Goal: Task Accomplishment & Management: Complete application form

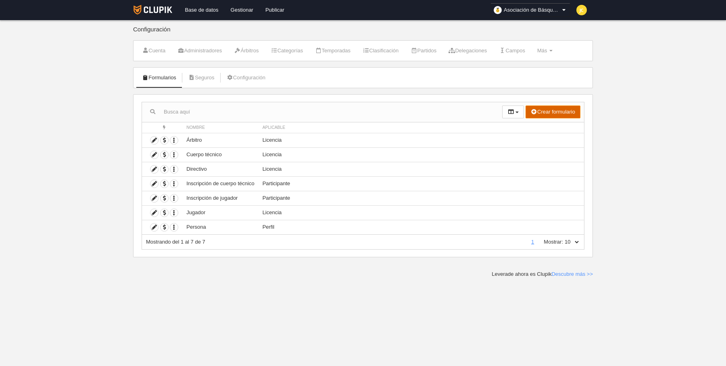
click at [549, 111] on button "Crear formulario" at bounding box center [552, 112] width 55 height 13
click at [542, 127] on span "Perfil" at bounding box center [533, 128] width 19 height 6
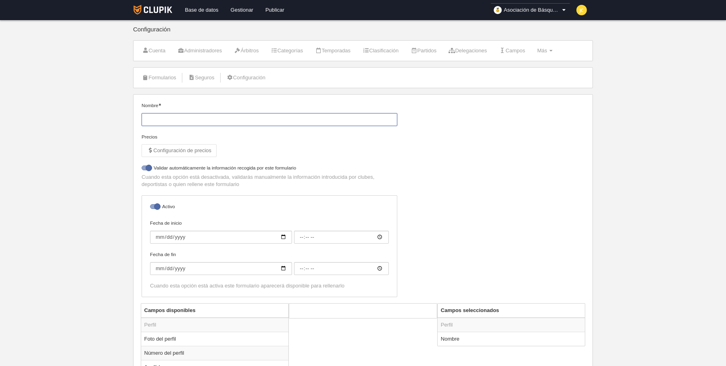
click at [335, 119] on input "Nombre" at bounding box center [270, 119] width 256 height 13
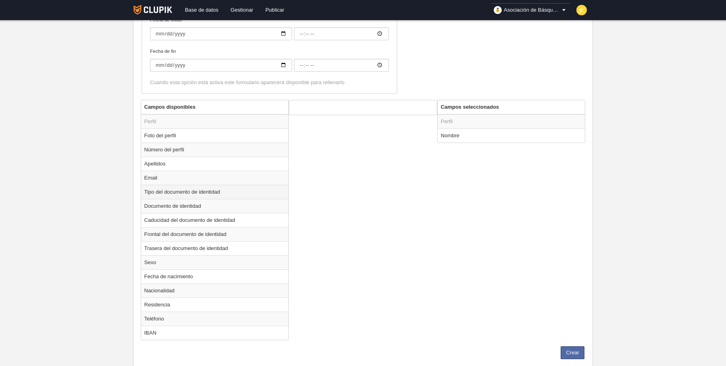
scroll to position [208, 0]
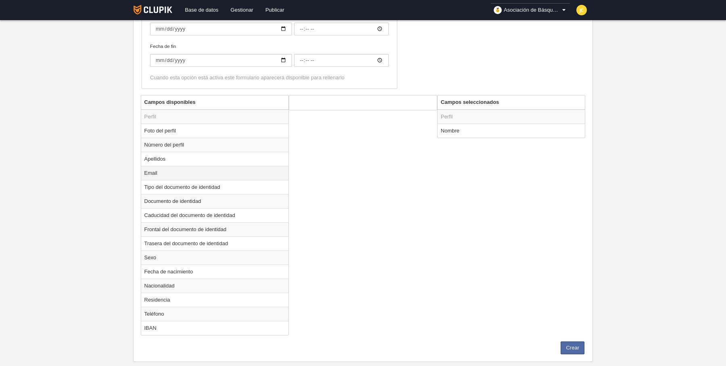
type input "Cancha"
click at [190, 171] on td "Email" at bounding box center [215, 173] width 148 height 14
radio input "true"
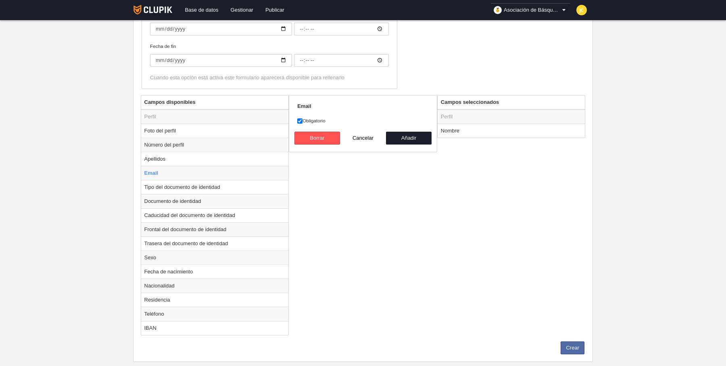
drag, startPoint x: 306, startPoint y: 121, endPoint x: 323, endPoint y: 126, distance: 16.7
click at [306, 121] on label "Obligatorio" at bounding box center [362, 120] width 131 height 7
click at [302, 121] on input "Obligatorio" at bounding box center [299, 121] width 5 height 5
checkbox input "false"
click at [393, 135] on button "Añadir" at bounding box center [409, 138] width 46 height 13
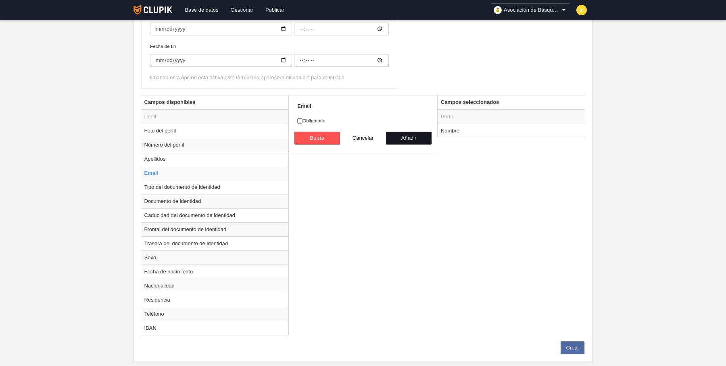
radio input "false"
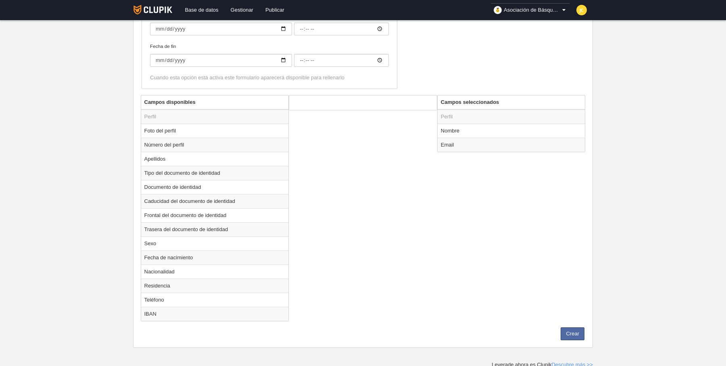
scroll to position [206, 0]
drag, startPoint x: 571, startPoint y: 330, endPoint x: 420, endPoint y: 212, distance: 191.7
click at [569, 330] on button "Crear" at bounding box center [572, 336] width 24 height 13
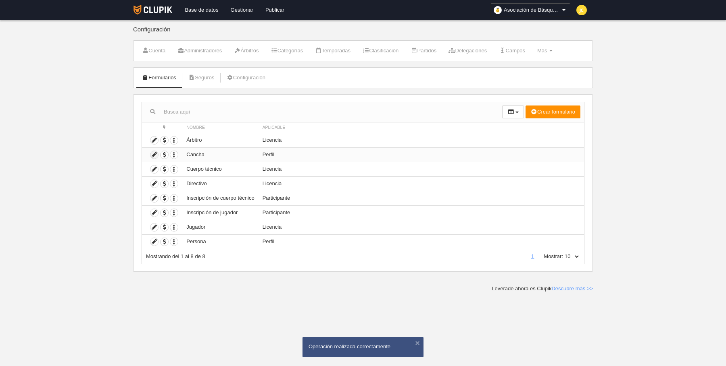
click at [151, 153] on icon at bounding box center [154, 155] width 8 height 8
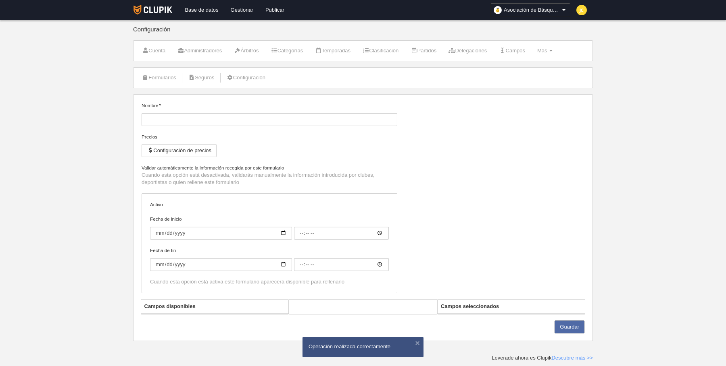
type input "Cancha"
checkbox input "true"
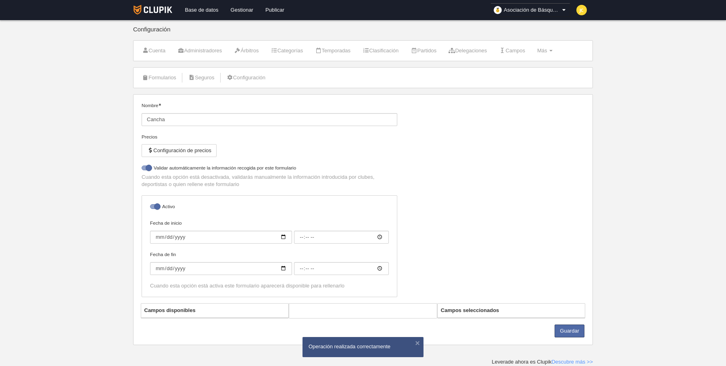
drag, startPoint x: 86, startPoint y: 156, endPoint x: 135, endPoint y: 127, distance: 57.5
click at [86, 156] on body "Base de datos Gestionar Publicar Asociación de Básquetbol de [GEOGRAPHIC_DATA] …" at bounding box center [363, 183] width 726 height 366
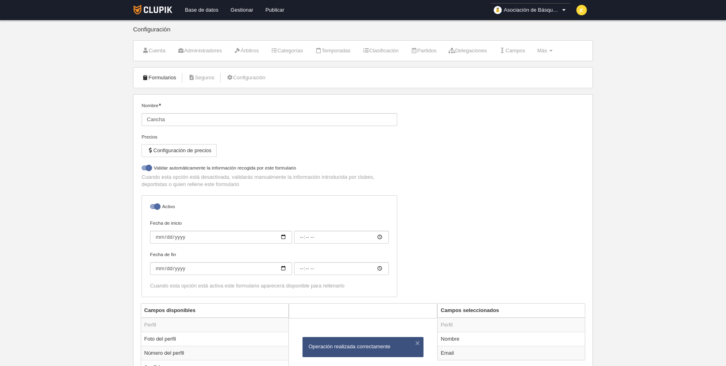
click at [160, 77] on link "Formularios" at bounding box center [158, 78] width 43 height 12
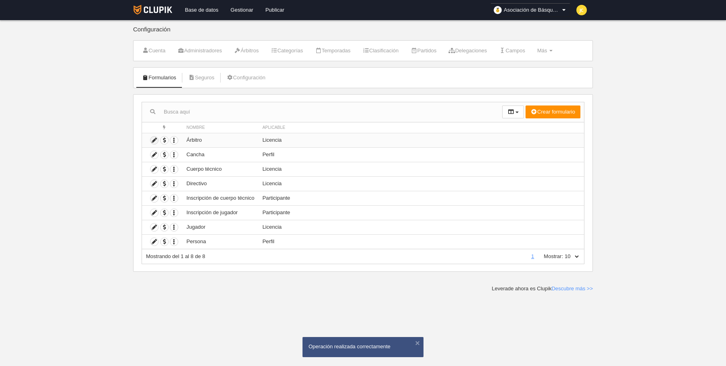
click at [153, 139] on icon at bounding box center [154, 141] width 8 height 8
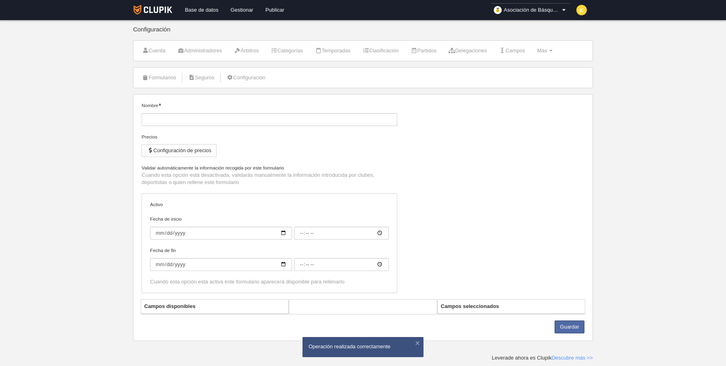
type input "Árbitro"
checkbox input "true"
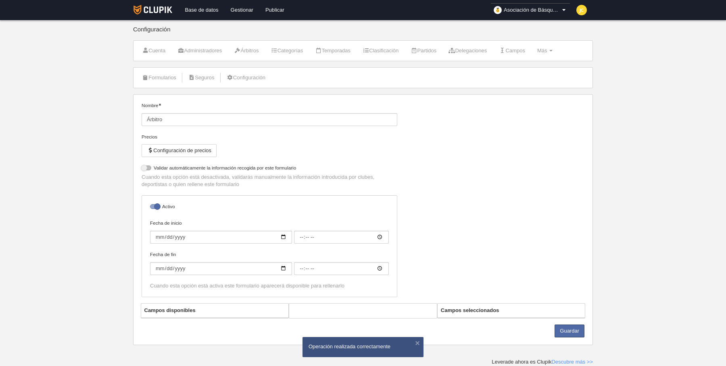
select select "selected"
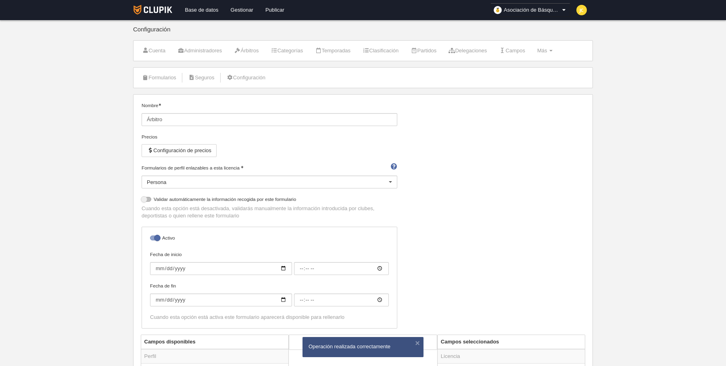
click at [387, 181] on div at bounding box center [390, 182] width 13 height 13
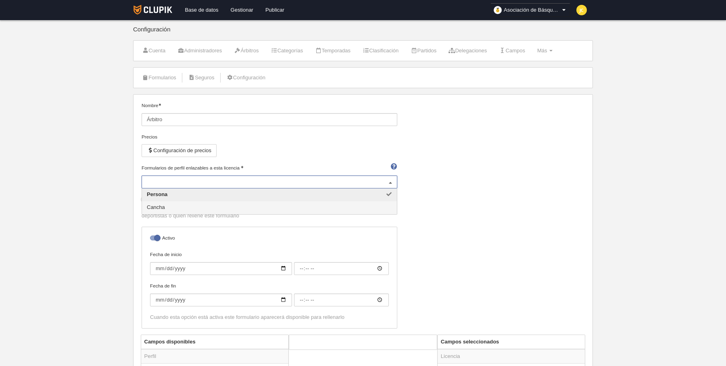
click at [196, 205] on span "Cancha" at bounding box center [269, 208] width 255 height 13
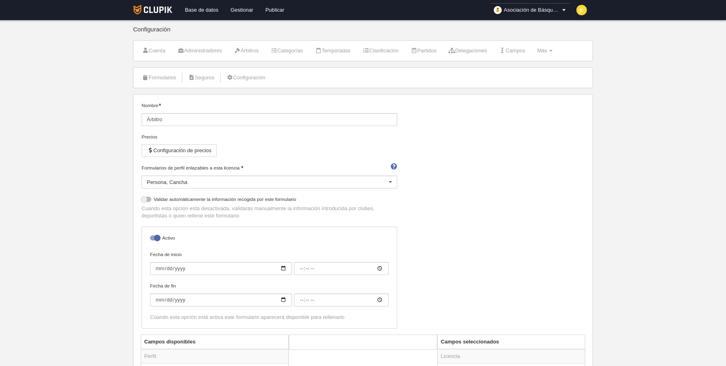
click at [536, 186] on div "Nombre Árbitro Precios Configuración de precios Formularios de perfil enlazable…" at bounding box center [363, 218] width 449 height 233
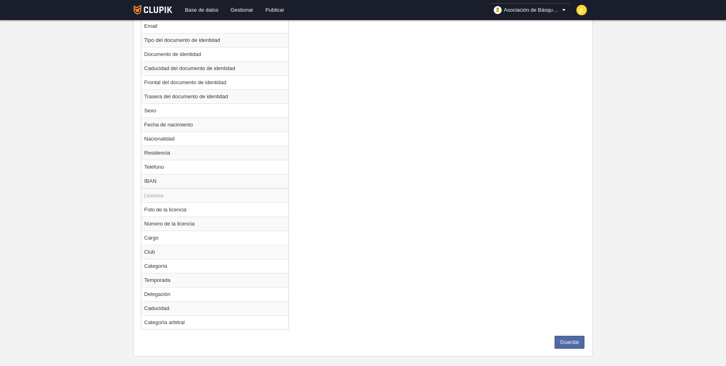
scroll to position [406, 0]
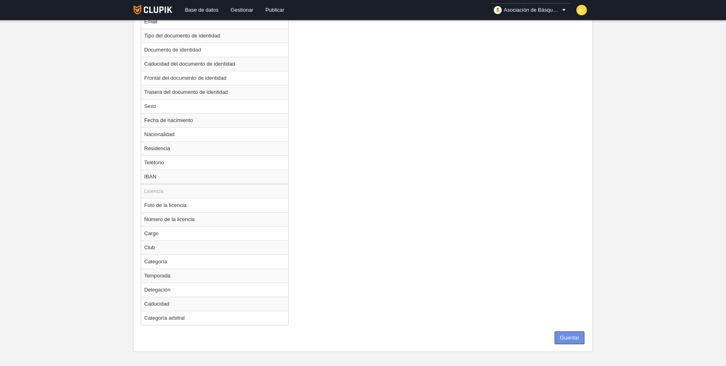
drag, startPoint x: 572, startPoint y: 331, endPoint x: 566, endPoint y: 317, distance: 15.1
click at [572, 332] on button "Guardar" at bounding box center [569, 338] width 30 height 13
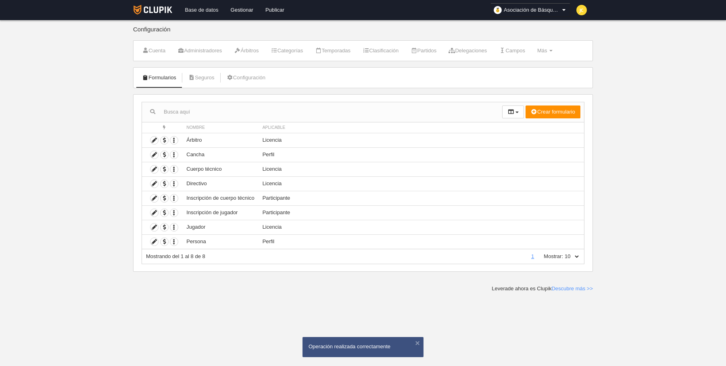
click at [210, 8] on link "Base de datos" at bounding box center [202, 10] width 46 height 20
